Goal: Task Accomplishment & Management: Manage account settings

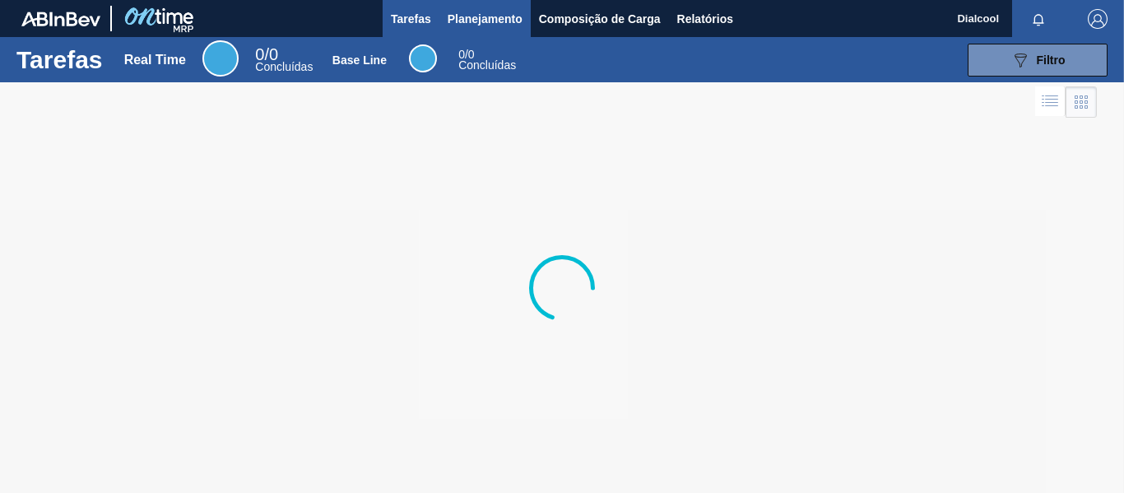
click at [504, 16] on span "Planejamento" at bounding box center [484, 19] width 75 height 20
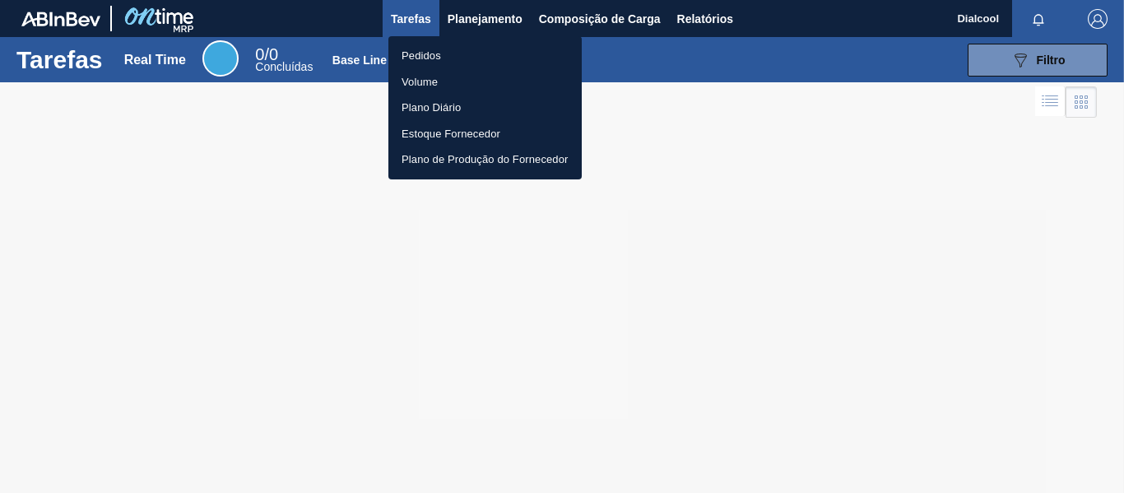
click at [452, 57] on li "Pedidos" at bounding box center [484, 56] width 193 height 26
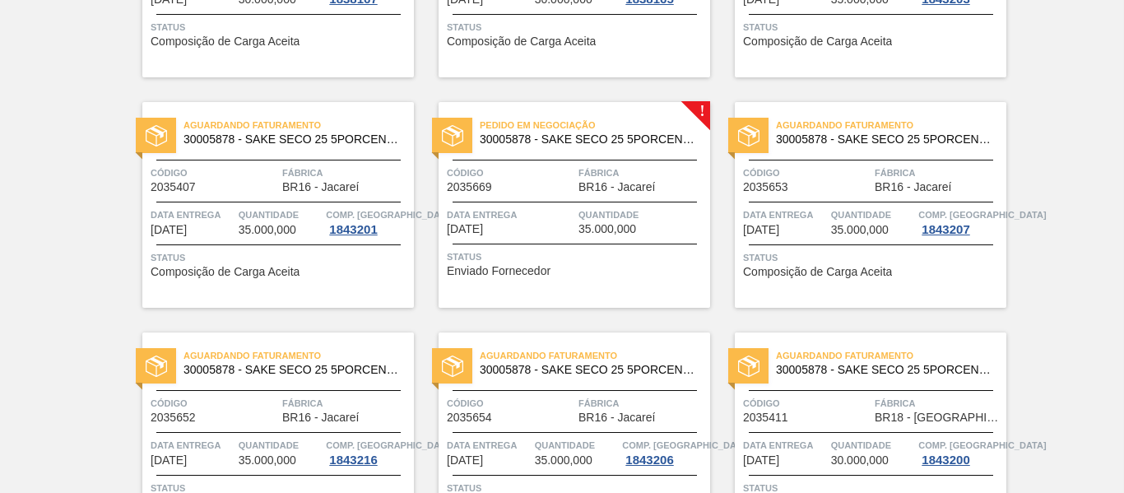
scroll to position [2797, 0]
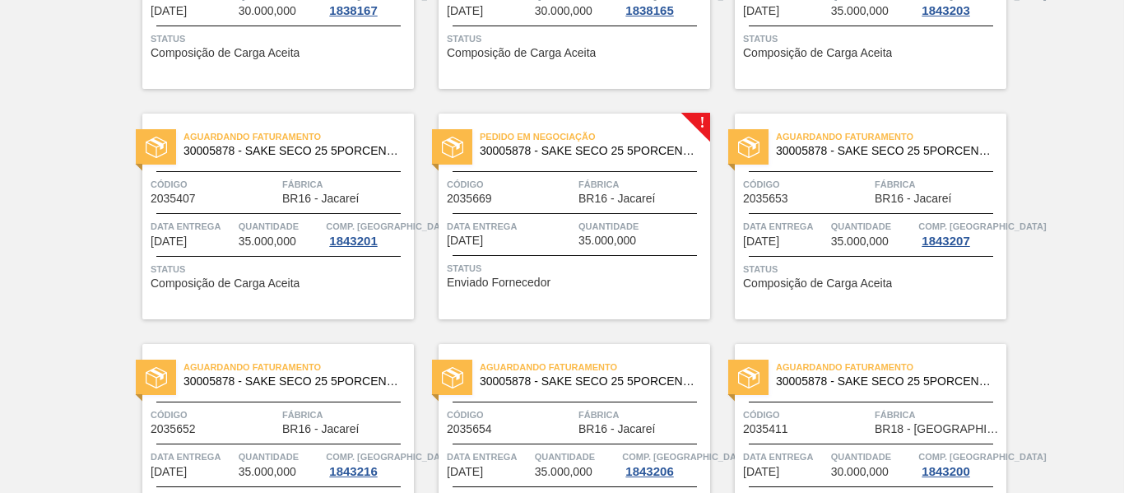
click at [660, 236] on div "Quantidade 35.000,000" at bounding box center [641, 232] width 127 height 29
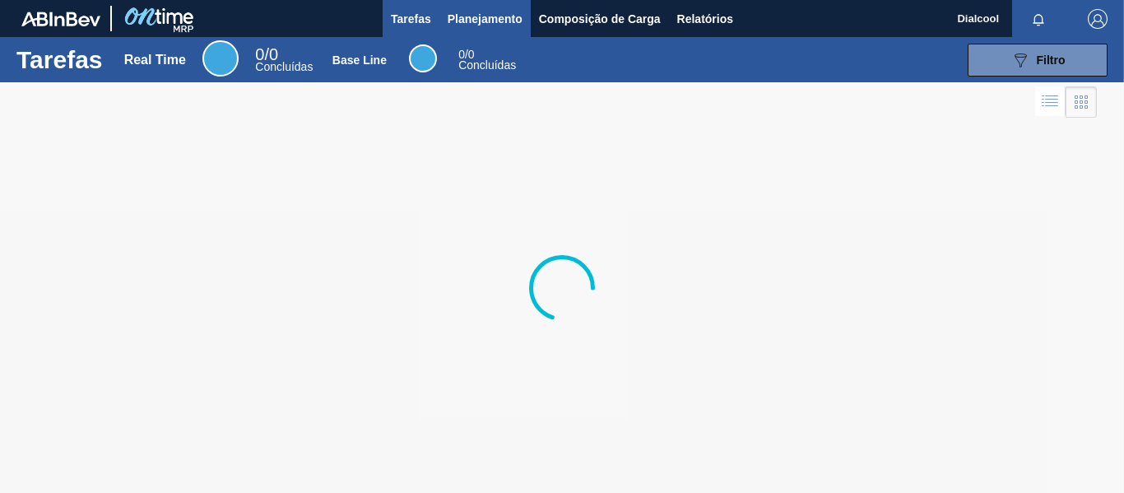
click at [457, 16] on span "Planejamento" at bounding box center [484, 19] width 75 height 20
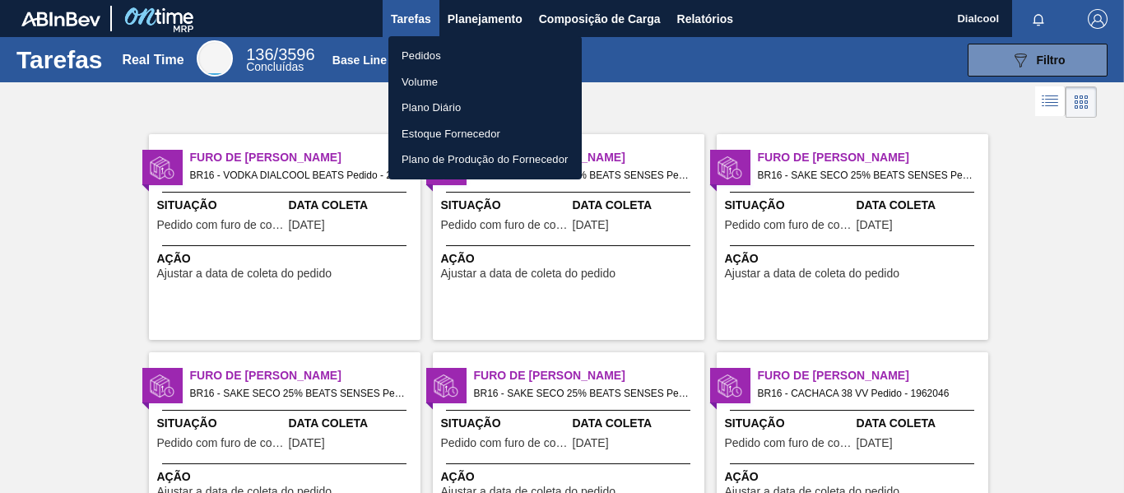
click at [431, 57] on li "Pedidos" at bounding box center [484, 56] width 193 height 26
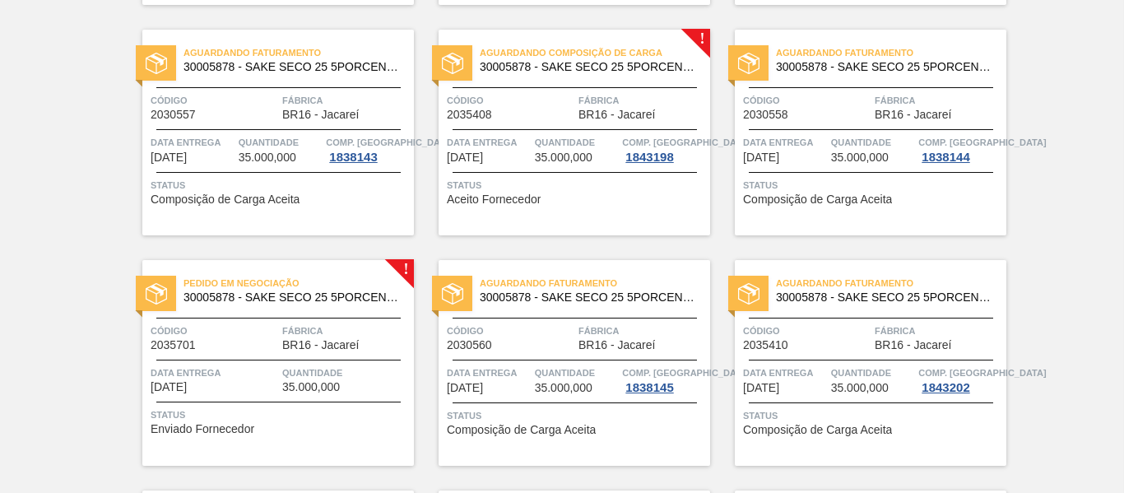
scroll to position [1727, 0]
click at [364, 420] on span "Status" at bounding box center [280, 416] width 259 height 16
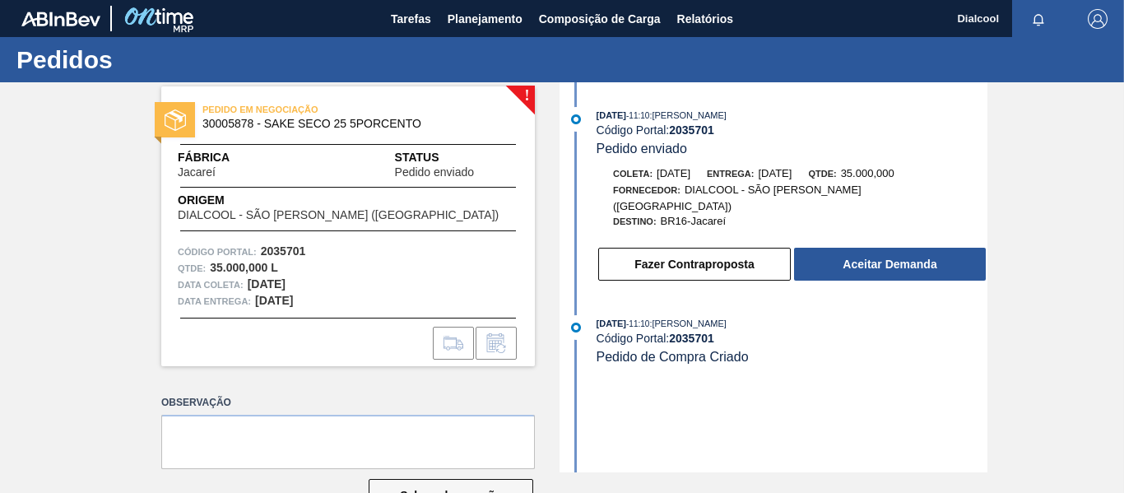
click at [858, 248] on button "Aceitar Demanda" at bounding box center [890, 264] width 192 height 33
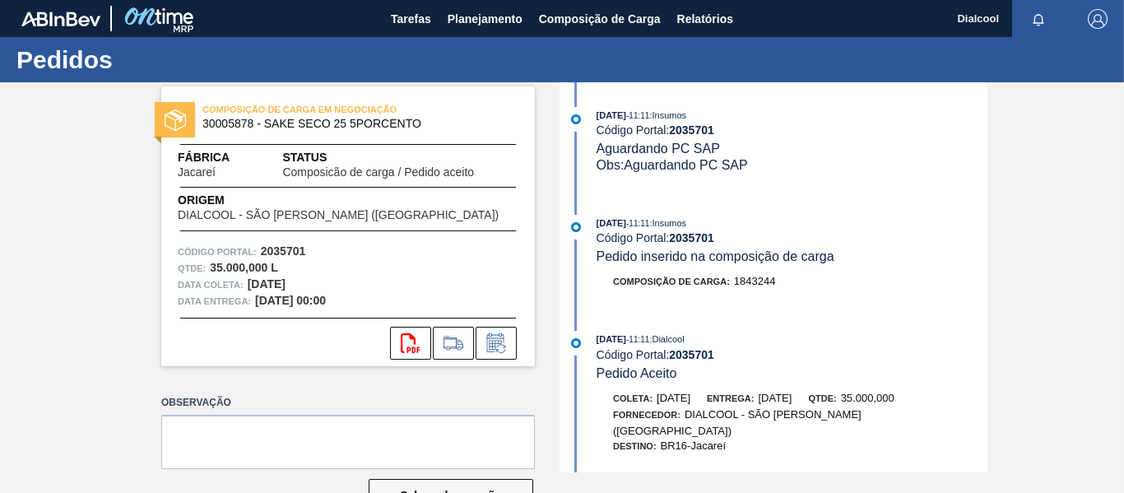
drag, startPoint x: 470, startPoint y: 19, endPoint x: 465, endPoint y: 42, distance: 23.6
click at [470, 20] on span "Planejamento" at bounding box center [484, 19] width 75 height 20
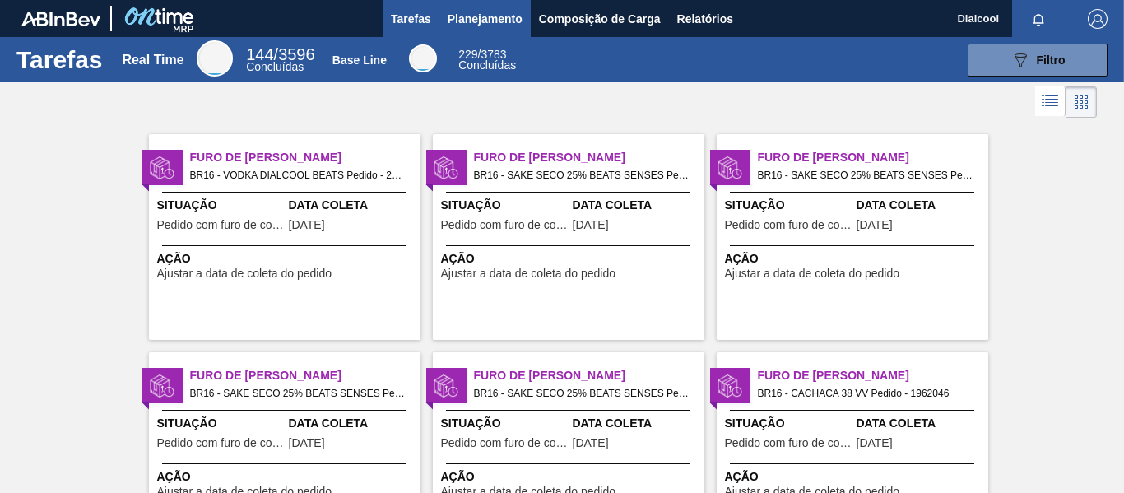
click at [494, 11] on span "Planejamento" at bounding box center [484, 19] width 75 height 20
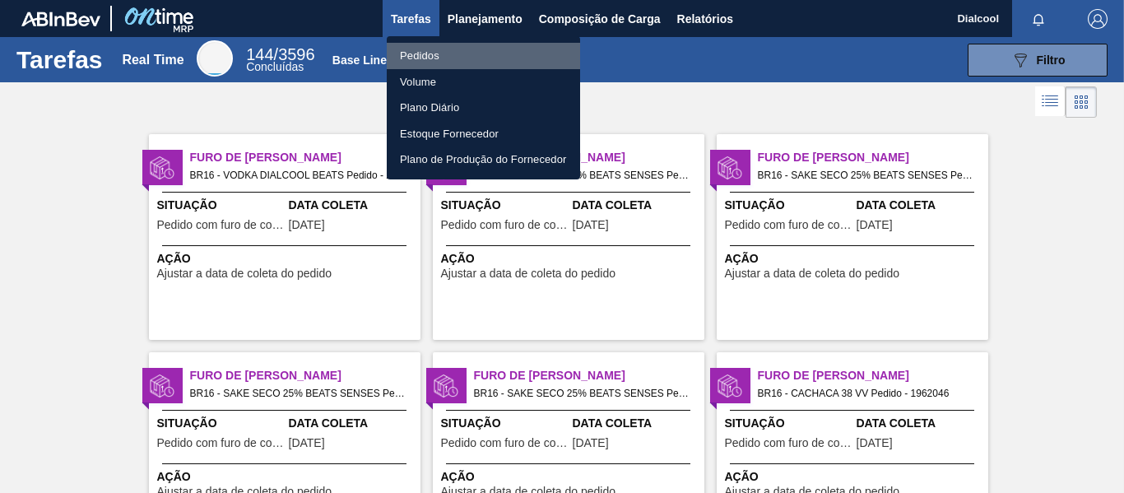
click at [473, 44] on li "Pedidos" at bounding box center [483, 56] width 193 height 26
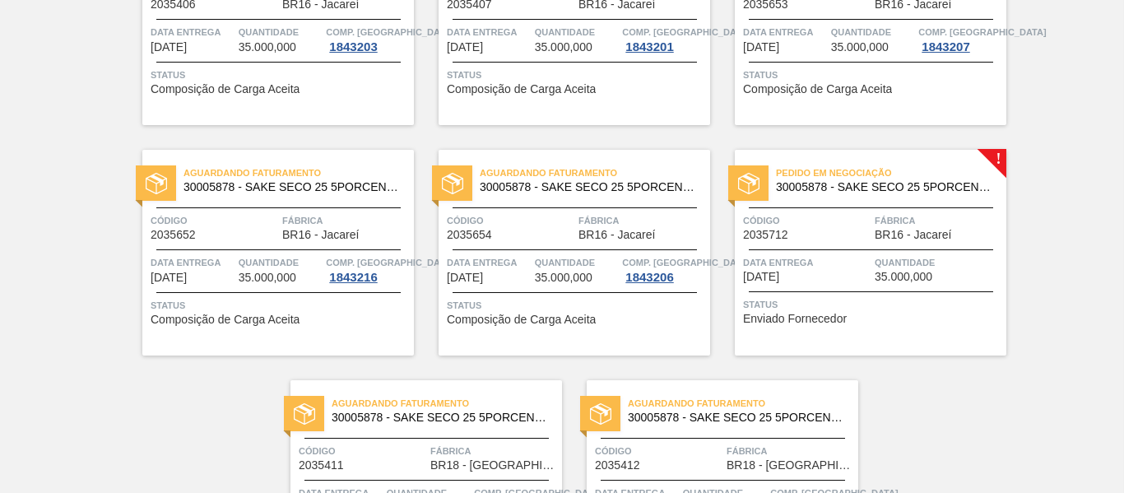
scroll to position [3145, 0]
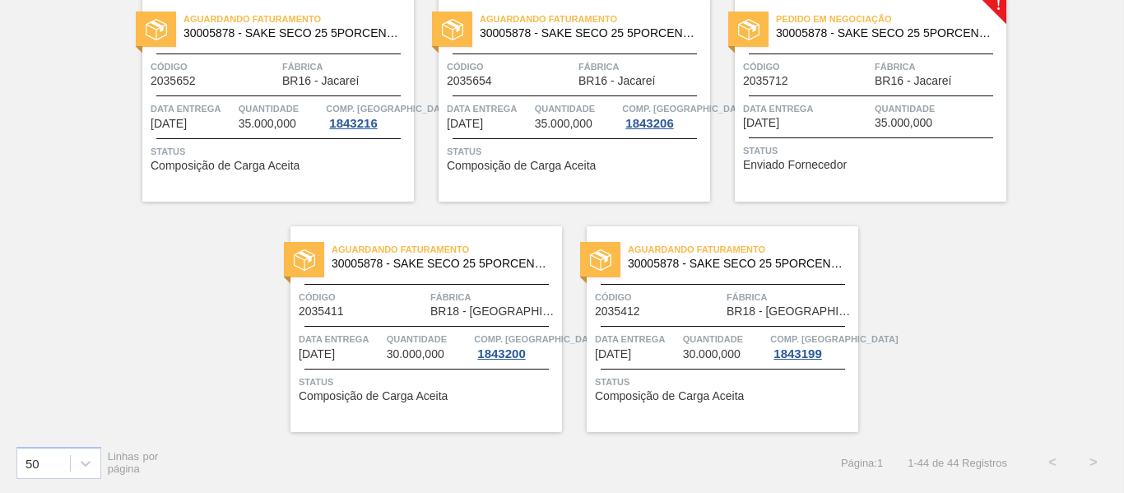
click at [976, 147] on span "Status" at bounding box center [872, 150] width 259 height 16
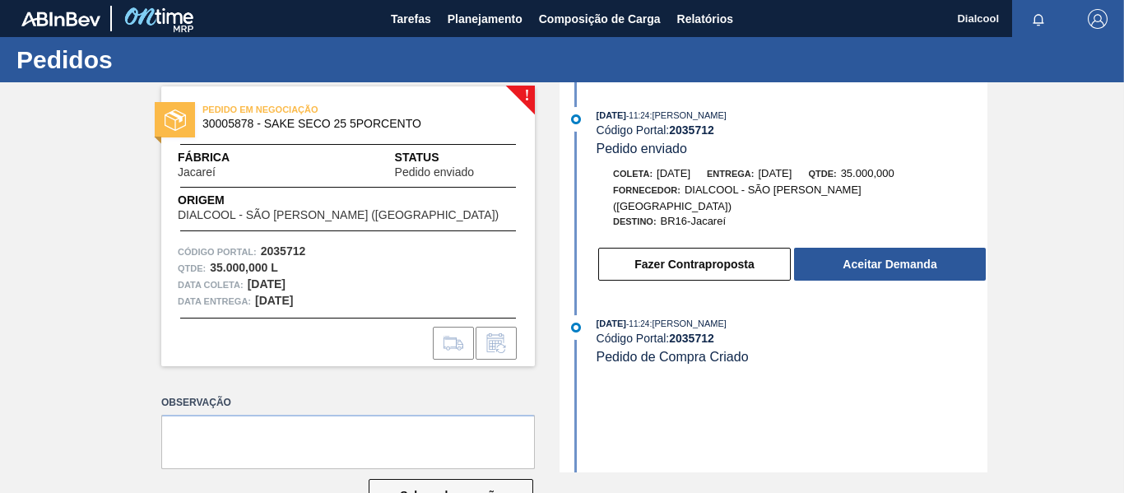
click at [849, 248] on button "Aceitar Demanda" at bounding box center [890, 264] width 192 height 33
